Goal: Transaction & Acquisition: Purchase product/service

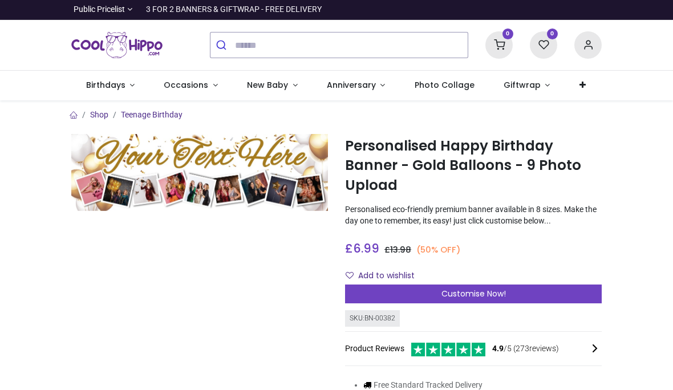
click at [0, 0] on html "Login • Register Birthdays Milestone Birthday 1510 products 208 121 224" at bounding box center [336, 195] width 673 height 390
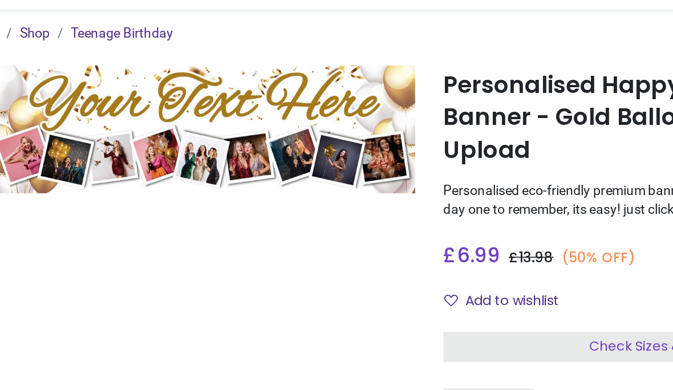
click at [433, 297] on span "Check Sizes & Prices" at bounding box center [474, 302] width 82 height 11
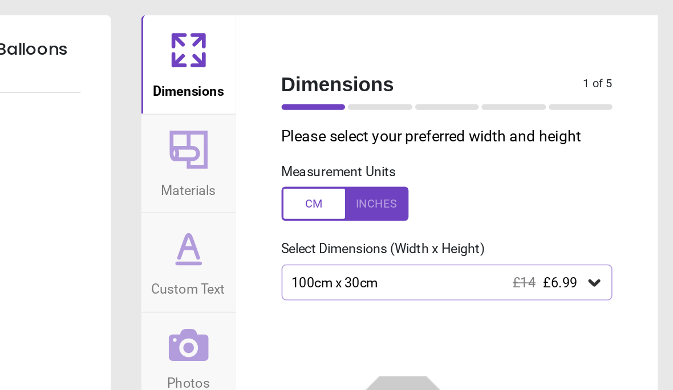
click at [437, 125] on div at bounding box center [475, 122] width 76 height 21
click at [620, 165] on icon at bounding box center [625, 169] width 11 height 11
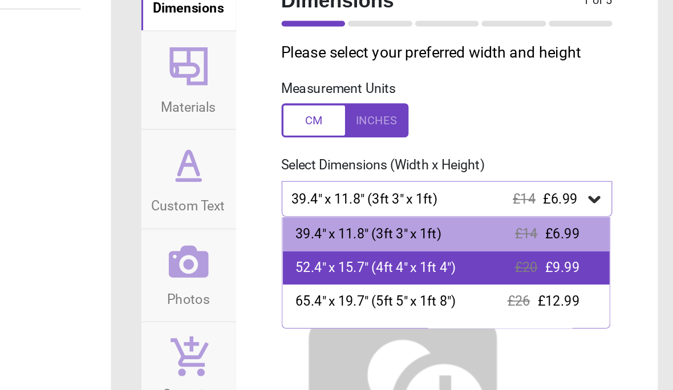
click at [446, 206] on div "52.4" x 15.7" (4ft 4" x 1ft 4")" at bounding box center [494, 211] width 96 height 11
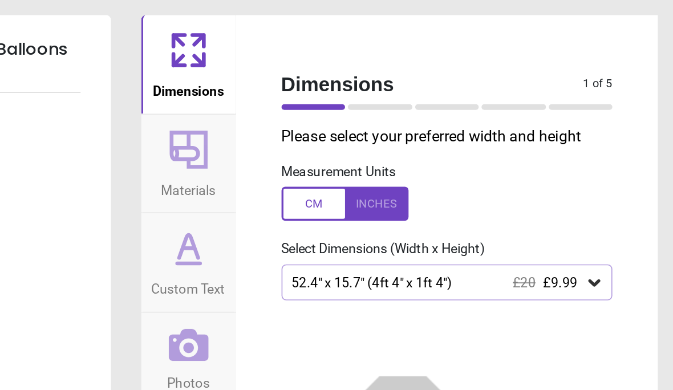
click at [477, 66] on div at bounding box center [496, 64] width 39 height 3
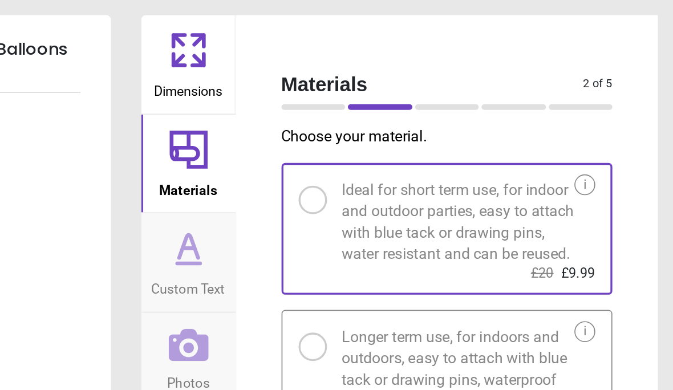
click at [518, 63] on div at bounding box center [537, 64] width 39 height 3
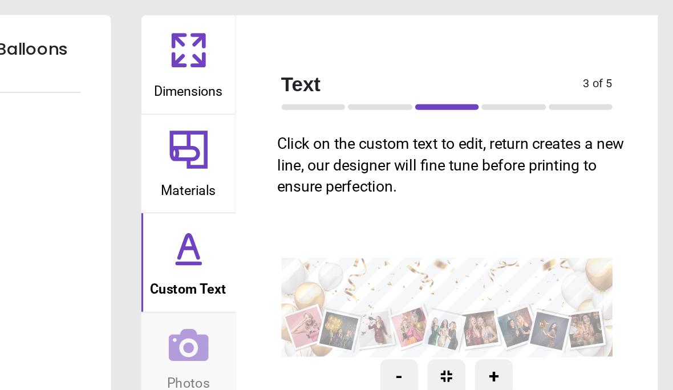
click at [442, 175] on textarea at bounding box center [537, 173] width 190 height 28
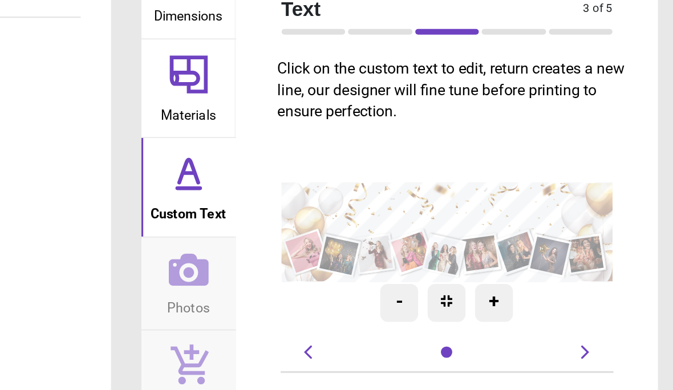
type textarea "**********"
click at [558, 63] on div at bounding box center [577, 64] width 39 height 3
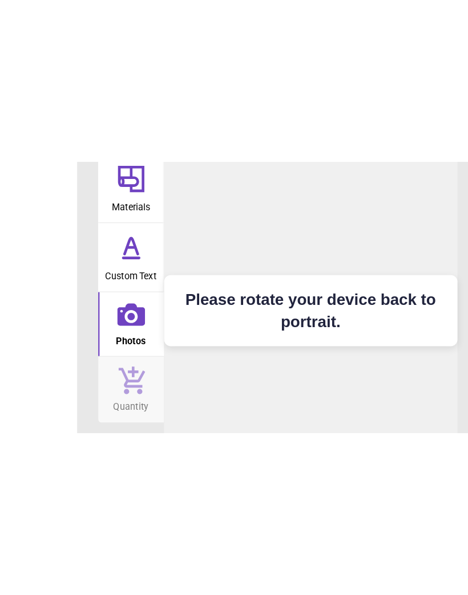
scroll to position [0, 82]
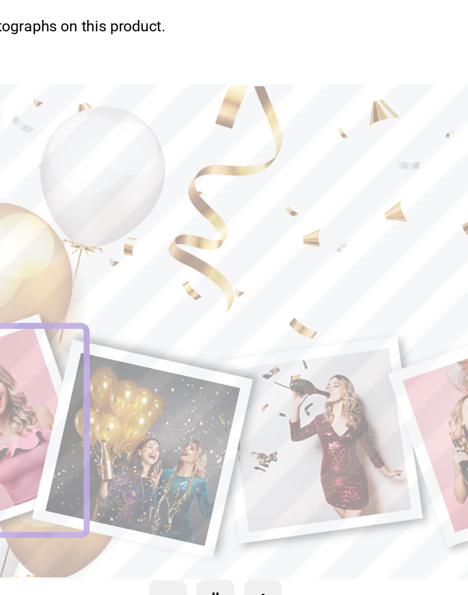
click at [30, 268] on image at bounding box center [93, 291] width 127 height 126
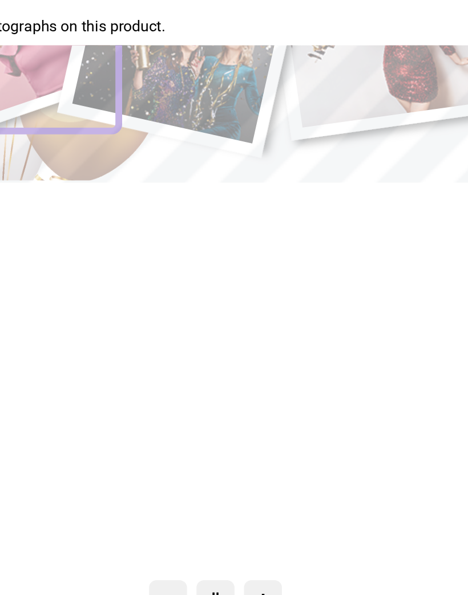
scroll to position [0, 0]
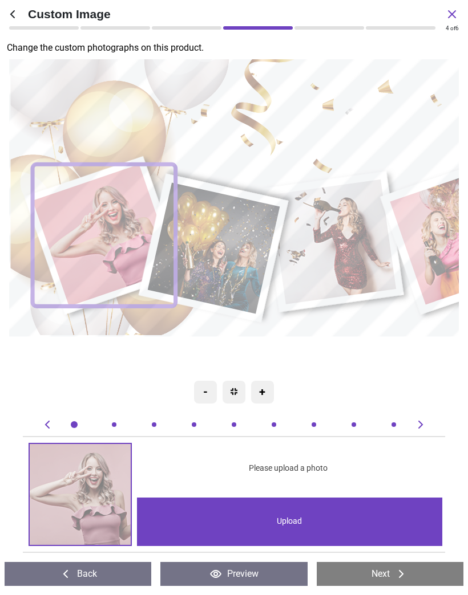
click at [285, 390] on div "Upload" at bounding box center [289, 522] width 305 height 48
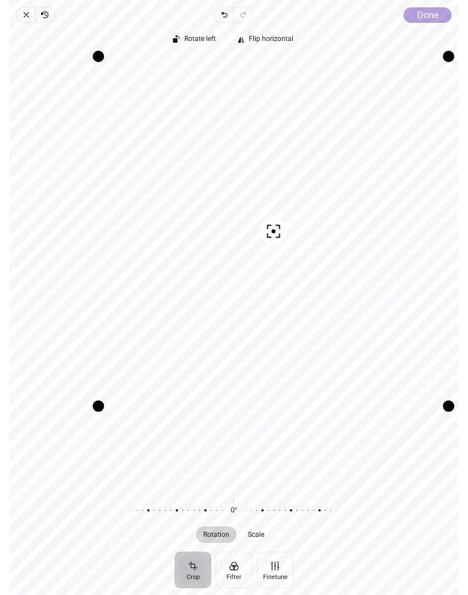
click at [427, 18] on span "Done" at bounding box center [427, 15] width 21 height 11
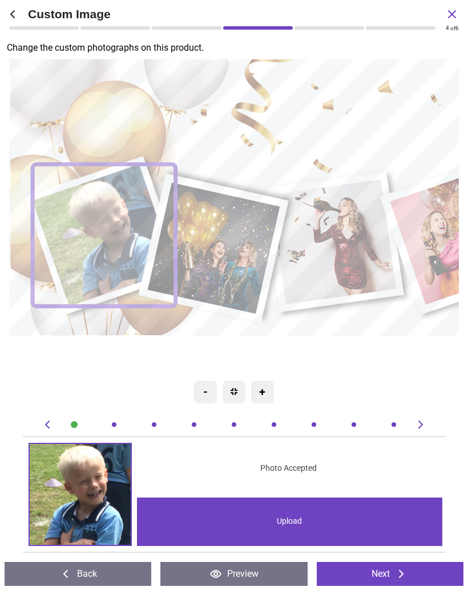
click at [221, 245] on image at bounding box center [214, 249] width 132 height 132
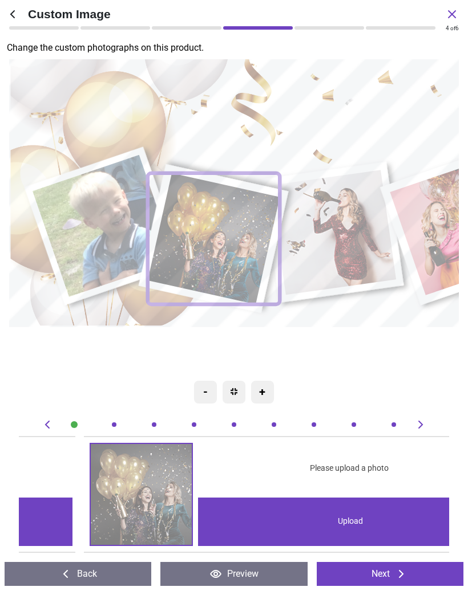
scroll to position [0, 430]
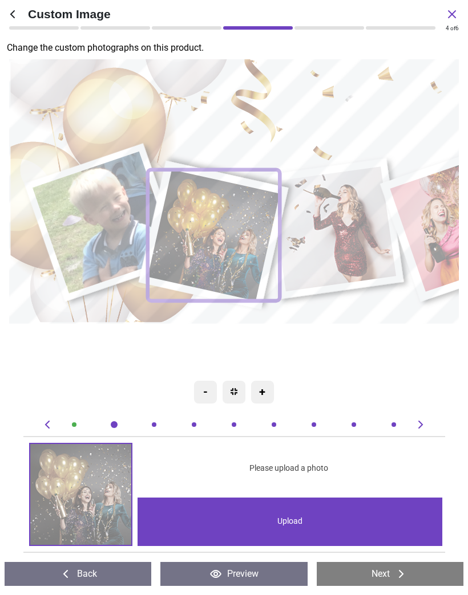
click at [289, 517] on div "Upload" at bounding box center [289, 522] width 305 height 48
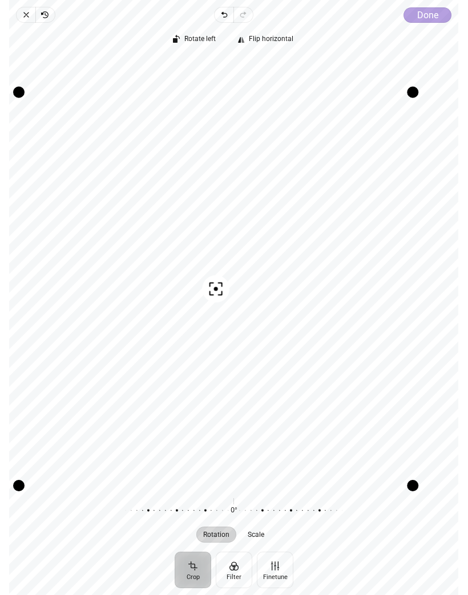
click at [434, 22] on button "Done" at bounding box center [428, 14] width 48 height 15
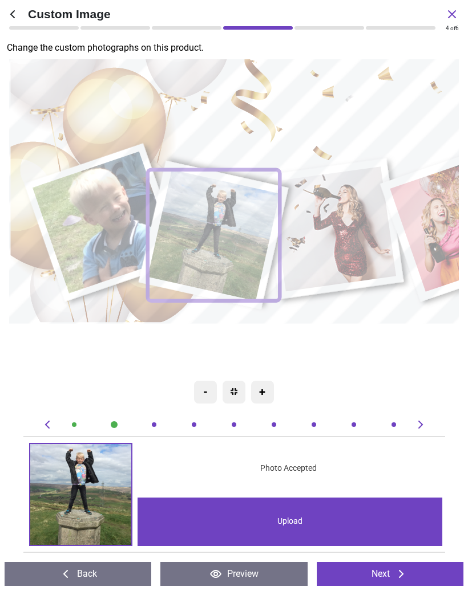
click at [340, 222] on image at bounding box center [333, 229] width 126 height 125
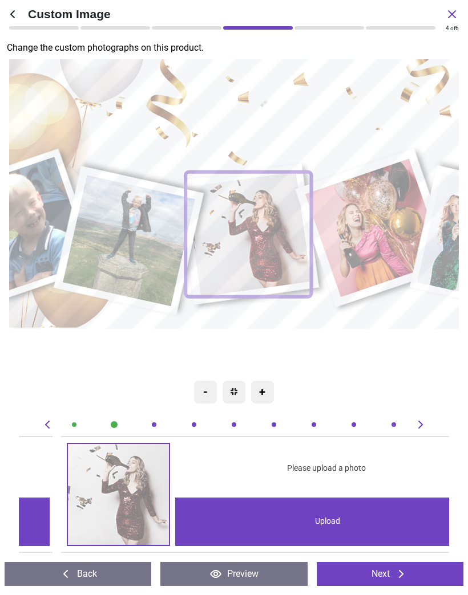
scroll to position [0, 861]
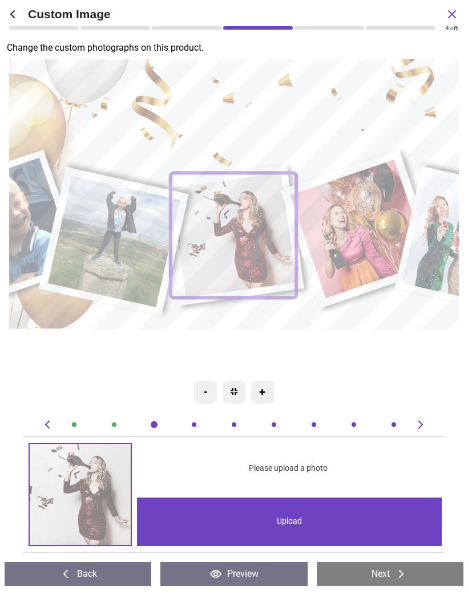
click at [287, 522] on div "Upload" at bounding box center [289, 522] width 305 height 48
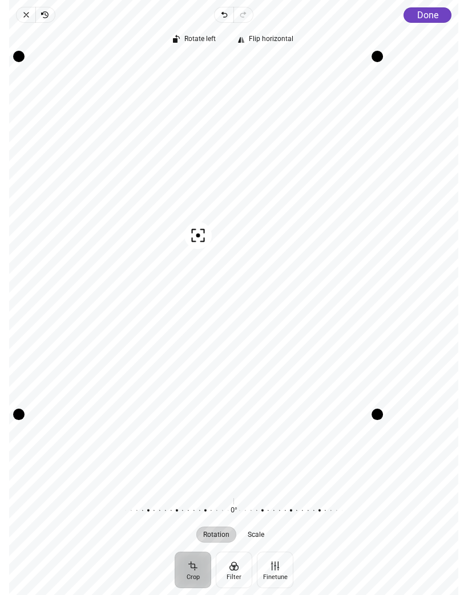
click at [427, 24] on div "Rotate left Flip horizontal Recenter Rotation Scale 0° Reset" at bounding box center [233, 287] width 449 height 529
click at [424, 23] on div "Rotate left Flip horizontal Recenter Rotation Scale 0° Reset" at bounding box center [233, 287] width 449 height 529
click at [430, 13] on span "Done" at bounding box center [427, 15] width 21 height 11
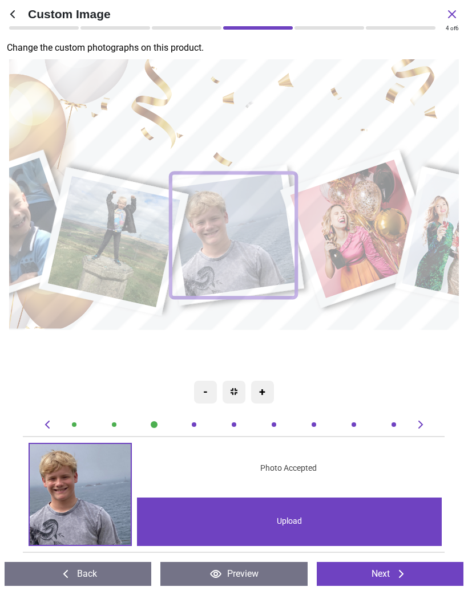
click at [288, 525] on div "Upload" at bounding box center [289, 522] width 305 height 48
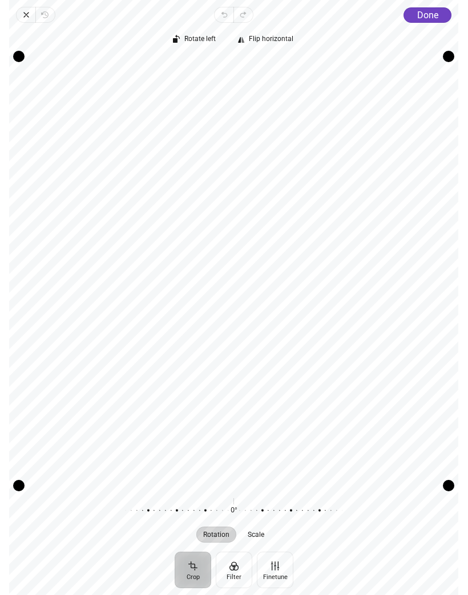
click at [436, 23] on div "Rotate left Flip horizontal Recenter Rotation Scale 0° Reset" at bounding box center [233, 287] width 449 height 529
click at [428, 21] on button "Done" at bounding box center [428, 14] width 48 height 15
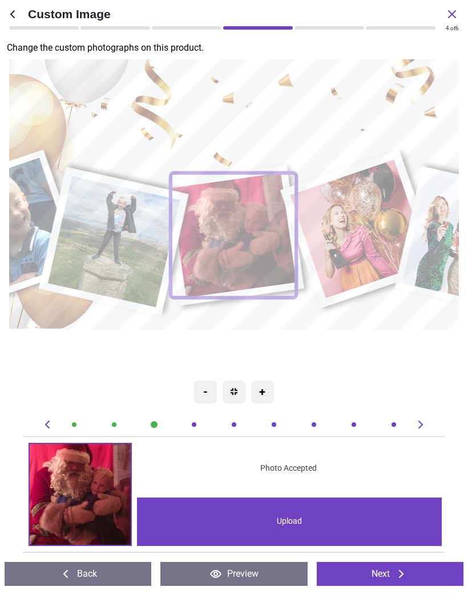
click at [365, 220] on image at bounding box center [361, 229] width 140 height 139
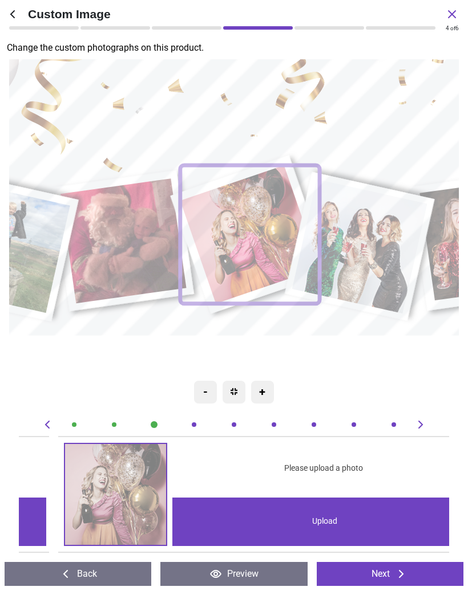
scroll to position [0, 1291]
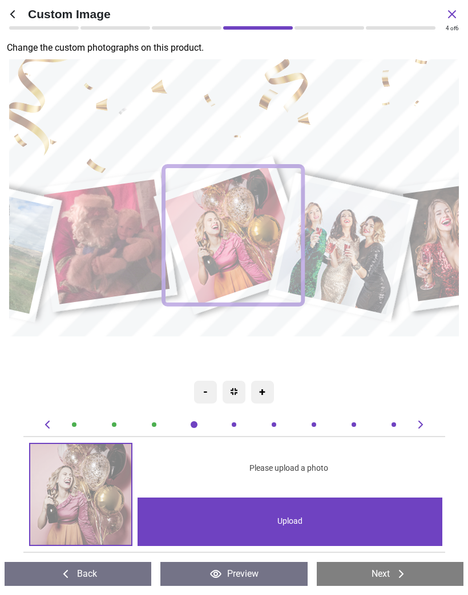
click at [285, 514] on div "Upload" at bounding box center [289, 522] width 305 height 48
click at [284, 516] on div "Upload" at bounding box center [289, 522] width 305 height 48
click at [286, 519] on div "Upload" at bounding box center [289, 522] width 305 height 48
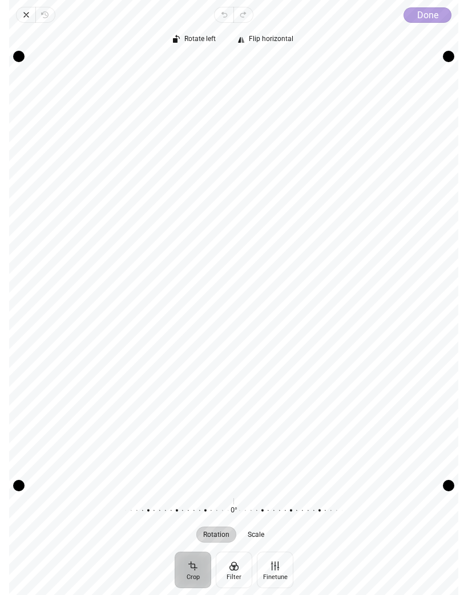
click at [424, 19] on span "Done" at bounding box center [427, 15] width 21 height 11
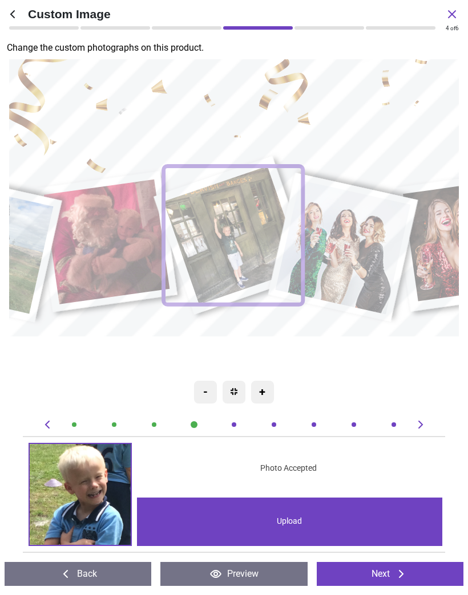
scroll to position [0, 1291]
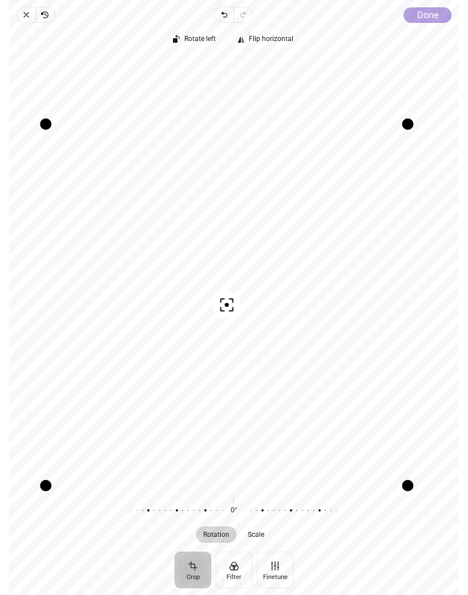
click at [430, 20] on span "Done" at bounding box center [427, 15] width 21 height 11
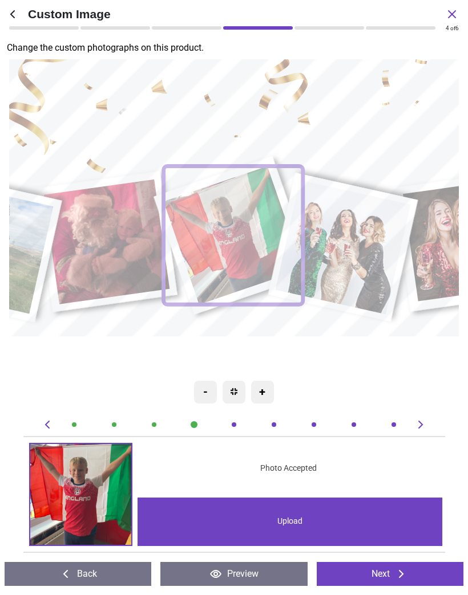
click at [349, 234] on image at bounding box center [343, 247] width 135 height 135
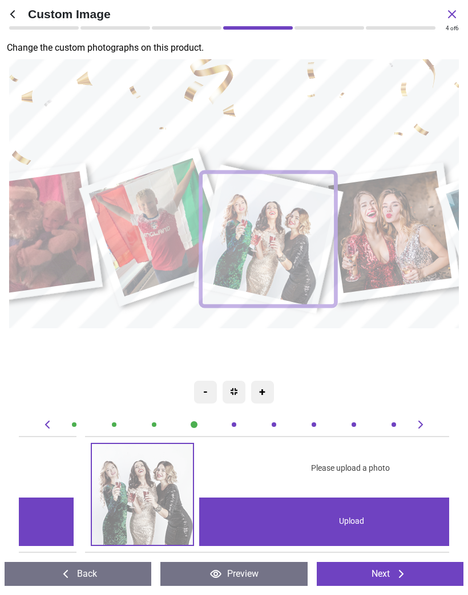
scroll to position [0, 1721]
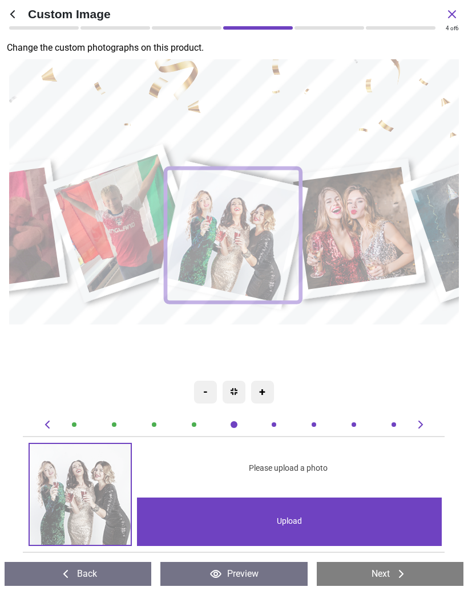
click at [283, 514] on div "Upload" at bounding box center [289, 522] width 305 height 48
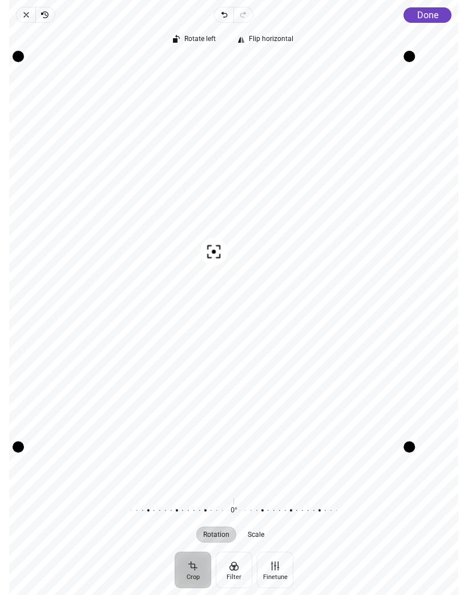
click at [225, 449] on div "Drag edge b" at bounding box center [213, 446] width 391 height 11
click at [425, 22] on button "Done" at bounding box center [428, 14] width 48 height 15
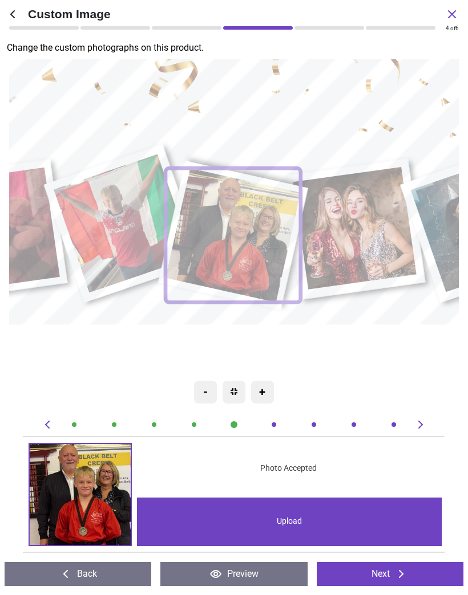
click at [360, 232] on image at bounding box center [355, 228] width 123 height 123
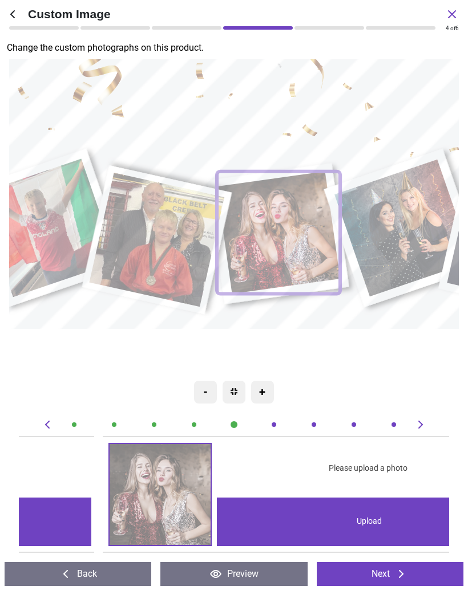
scroll to position [0, 2151]
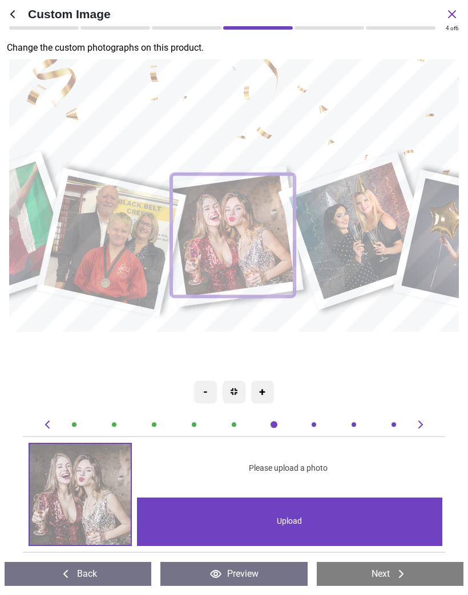
click at [277, 514] on div "Upload" at bounding box center [289, 522] width 305 height 48
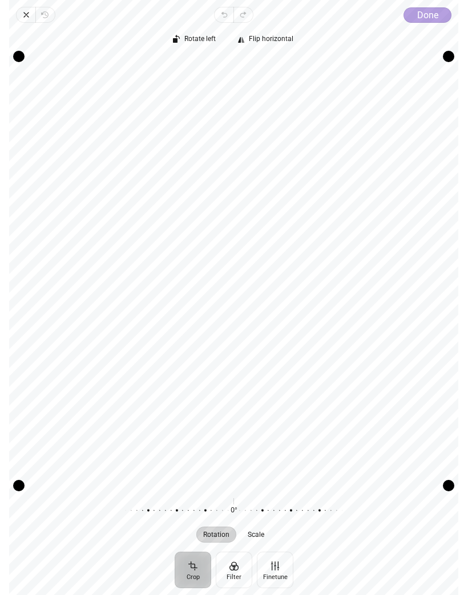
click at [425, 15] on span "Done" at bounding box center [427, 15] width 21 height 11
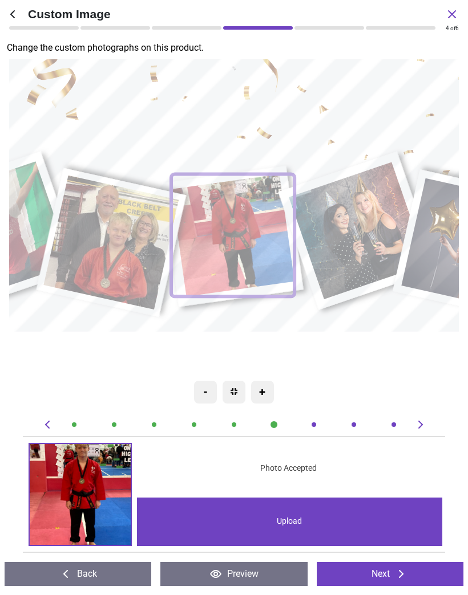
click at [104, 241] on image at bounding box center [111, 243] width 135 height 135
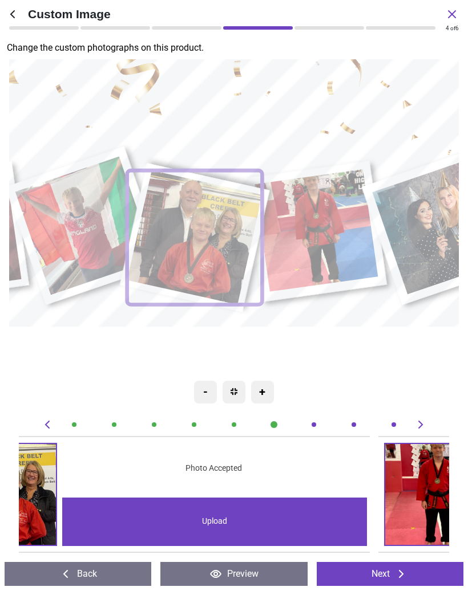
scroll to position [0, 1721]
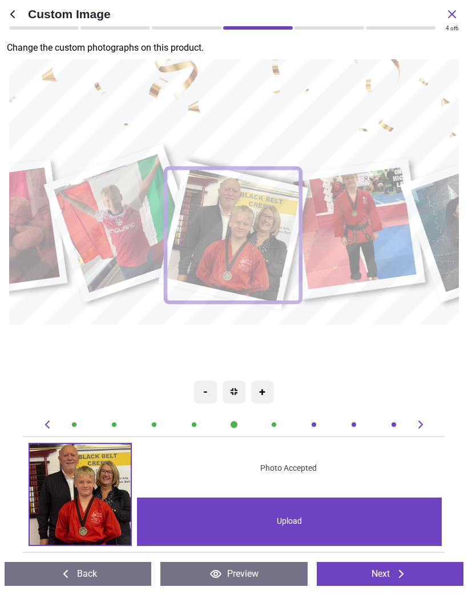
click at [279, 518] on div "Upload" at bounding box center [289, 522] width 305 height 48
click at [290, 521] on div "Upload" at bounding box center [289, 522] width 305 height 48
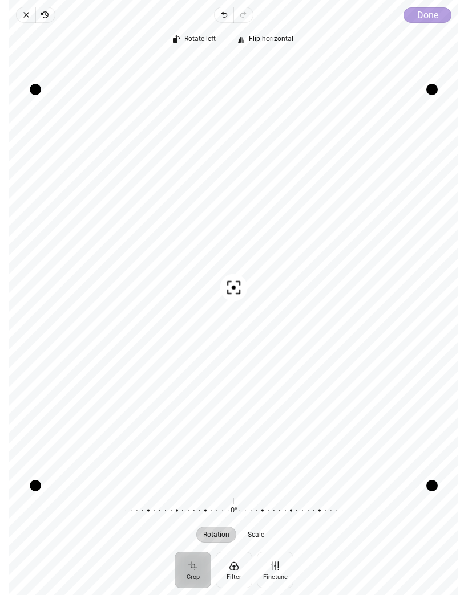
click at [429, 14] on span "Done" at bounding box center [427, 15] width 21 height 11
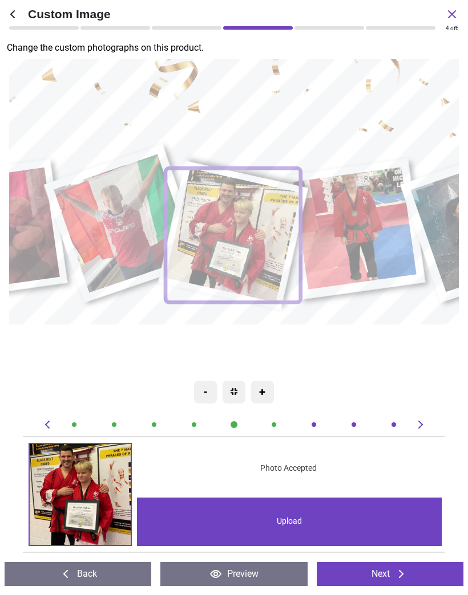
click at [367, 234] on image at bounding box center [355, 228] width 123 height 123
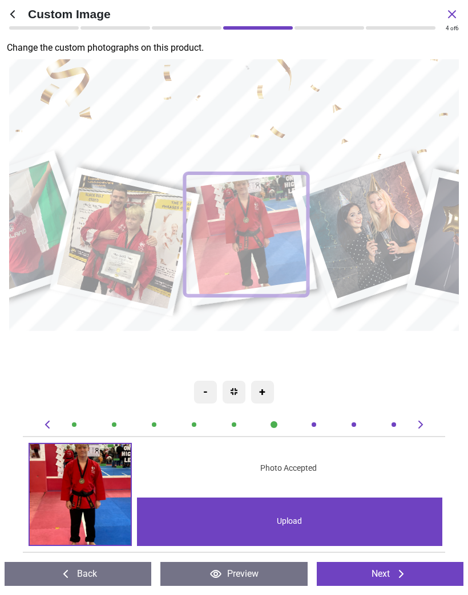
scroll to position [0, 2151]
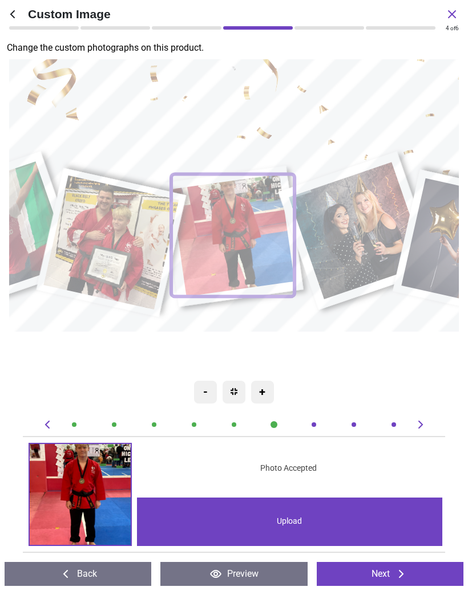
click at [280, 524] on div "Upload" at bounding box center [289, 522] width 305 height 48
